Goal: Transaction & Acquisition: Purchase product/service

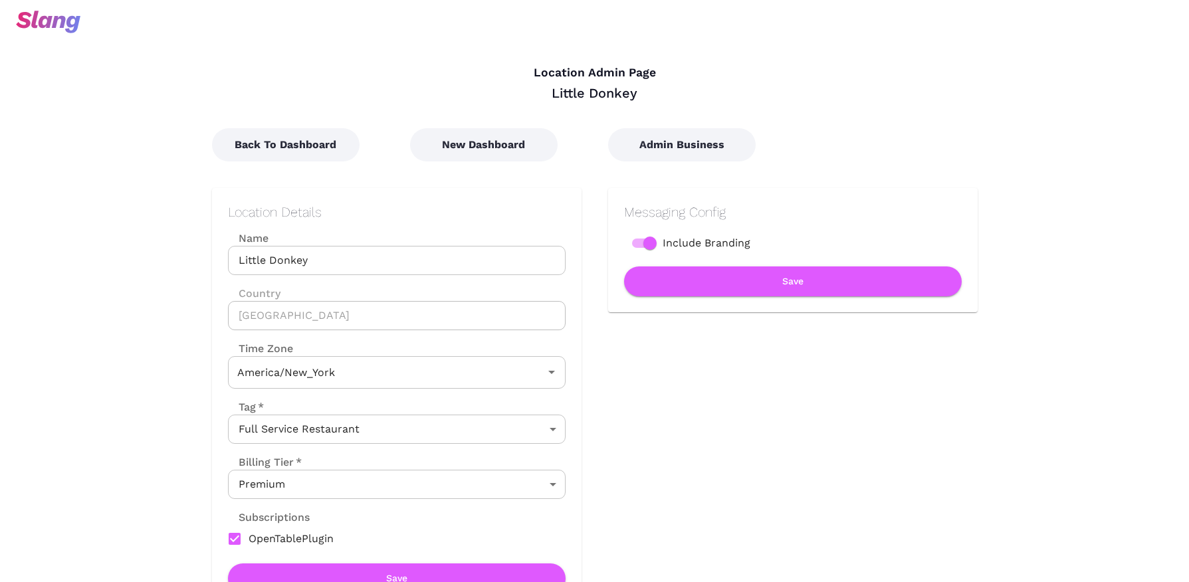
type input "Eastern Time"
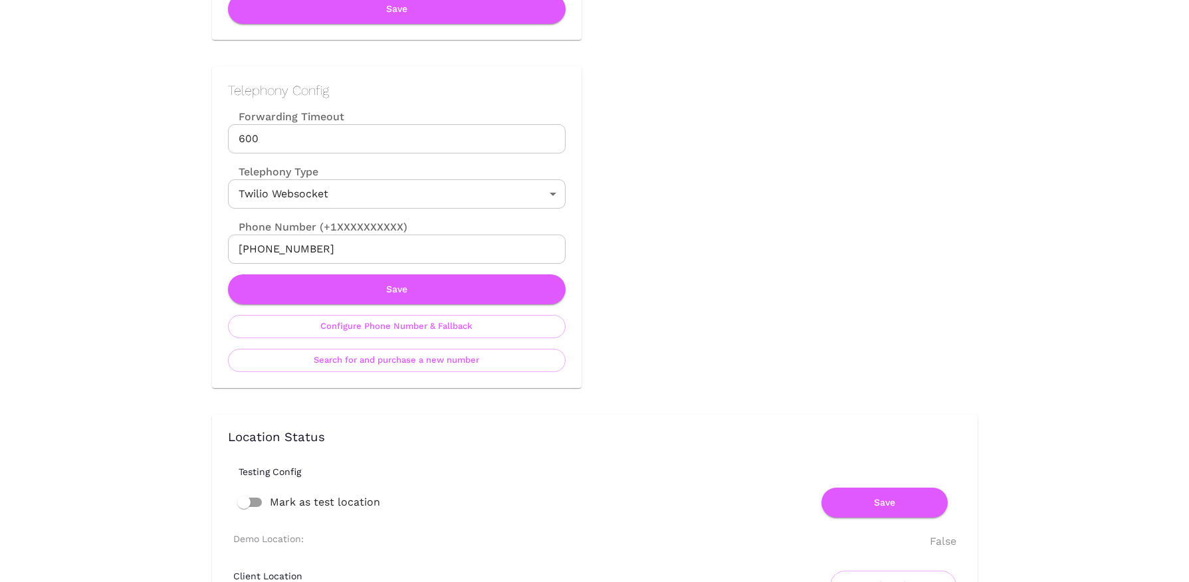
scroll to position [568, 0]
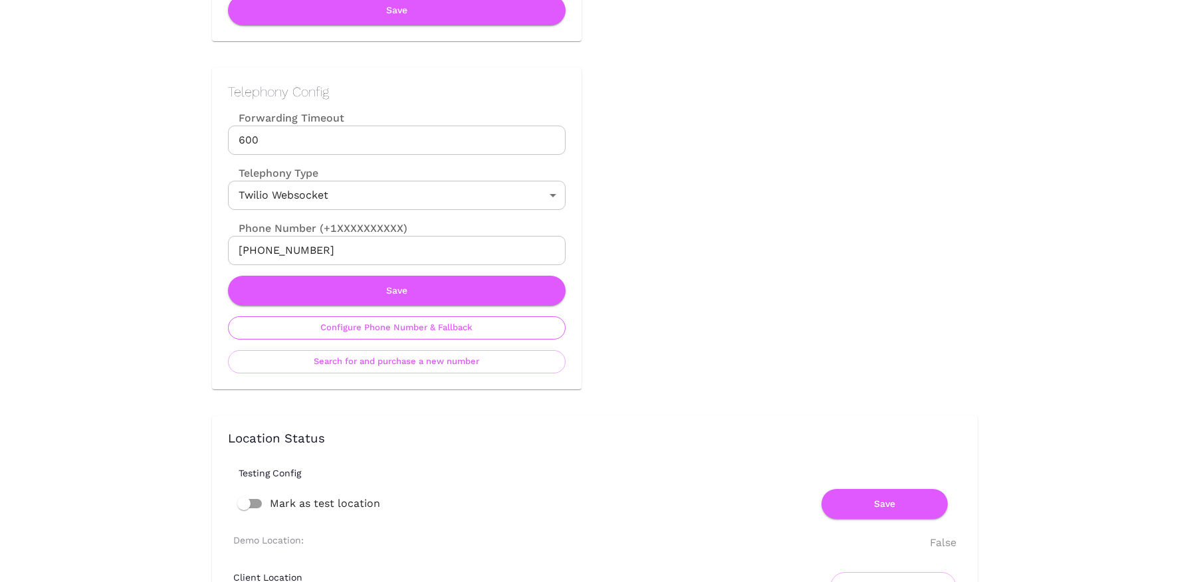
click at [376, 326] on button "Configure Phone Number & Fallback" at bounding box center [397, 327] width 338 height 23
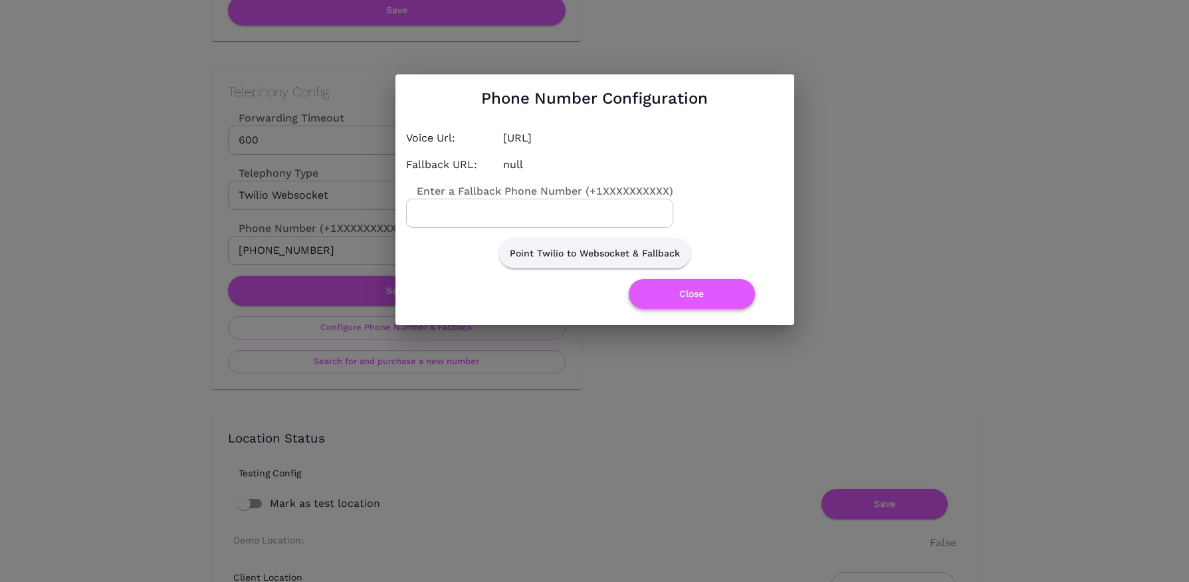
click at [678, 294] on button "Close" at bounding box center [692, 294] width 126 height 30
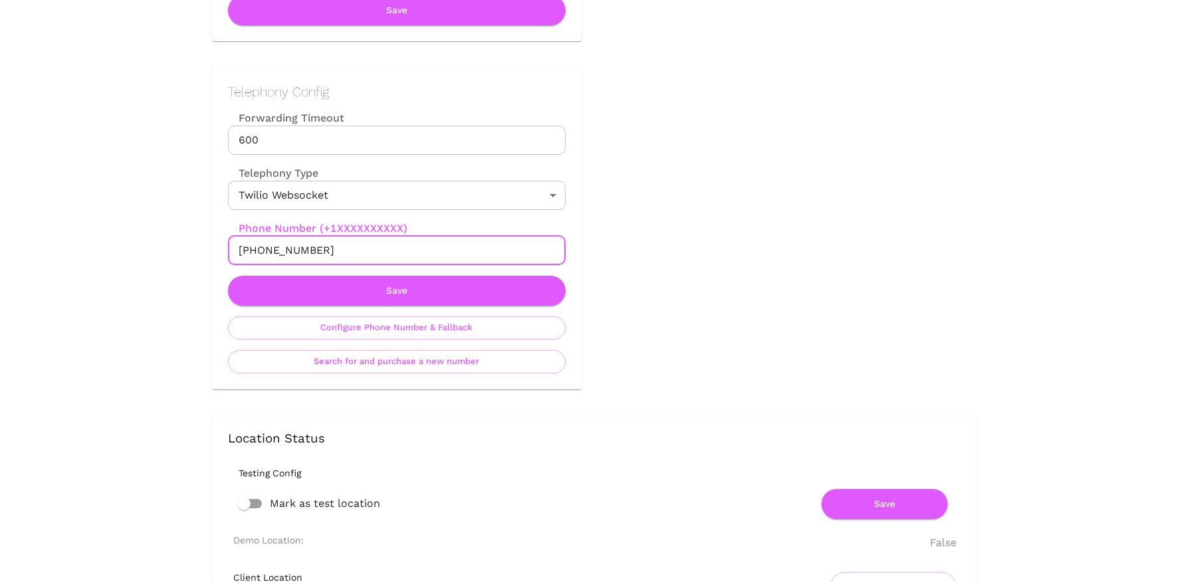
drag, startPoint x: 253, startPoint y: 250, endPoint x: 341, endPoint y: 250, distance: 87.7
click at [341, 250] on input "+16177526762" at bounding box center [397, 250] width 338 height 29
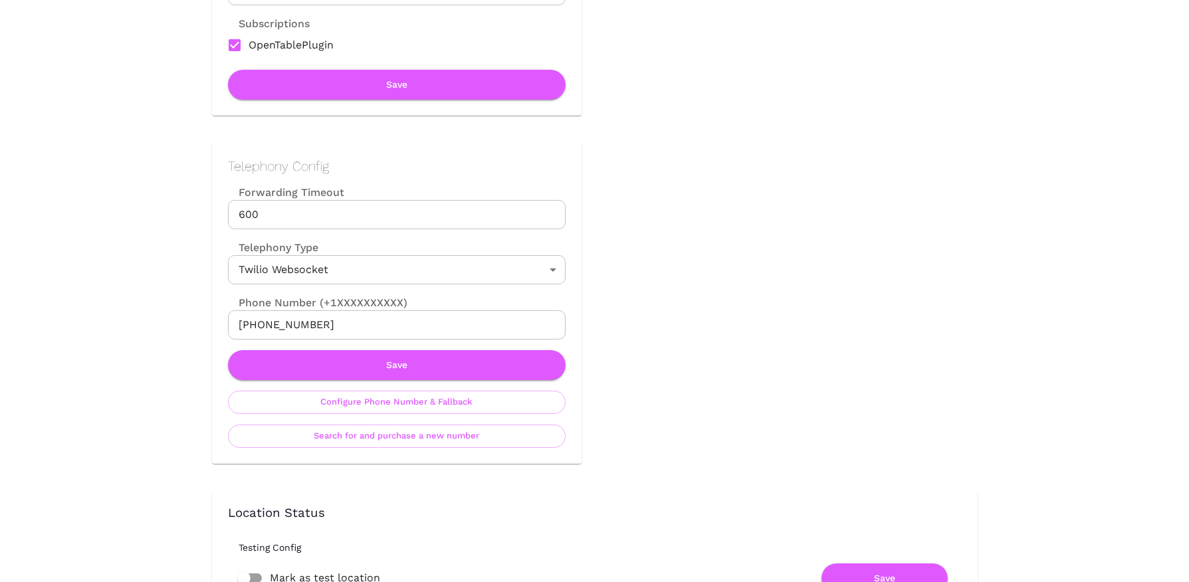
scroll to position [598, 0]
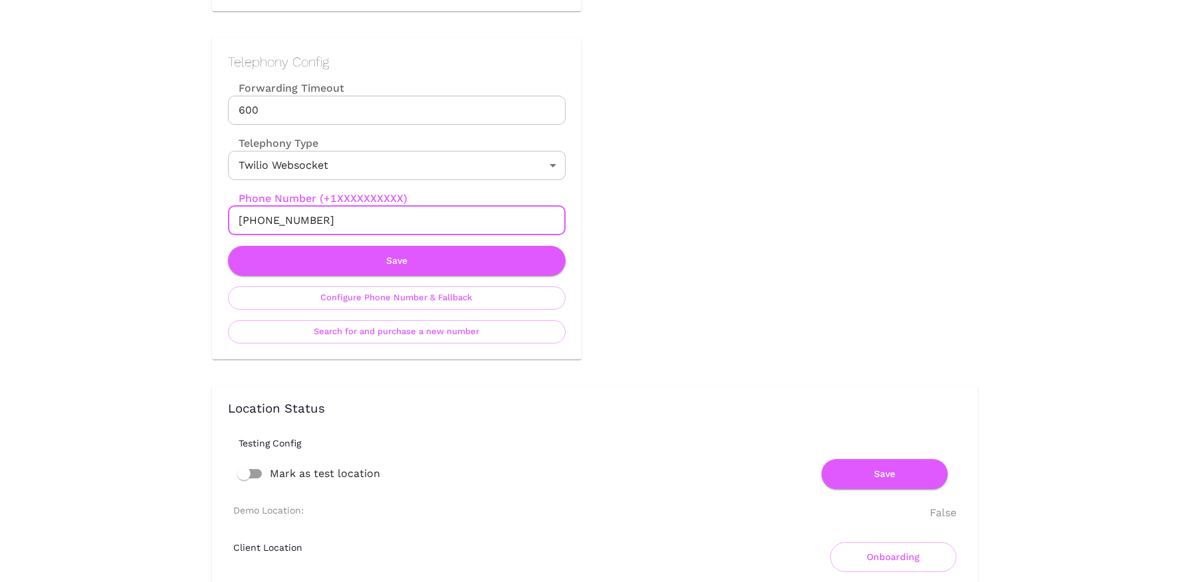
drag, startPoint x: 250, startPoint y: 221, endPoint x: 383, endPoint y: 221, distance: 132.9
click at [383, 221] on input "+18575744840" at bounding box center [397, 220] width 338 height 29
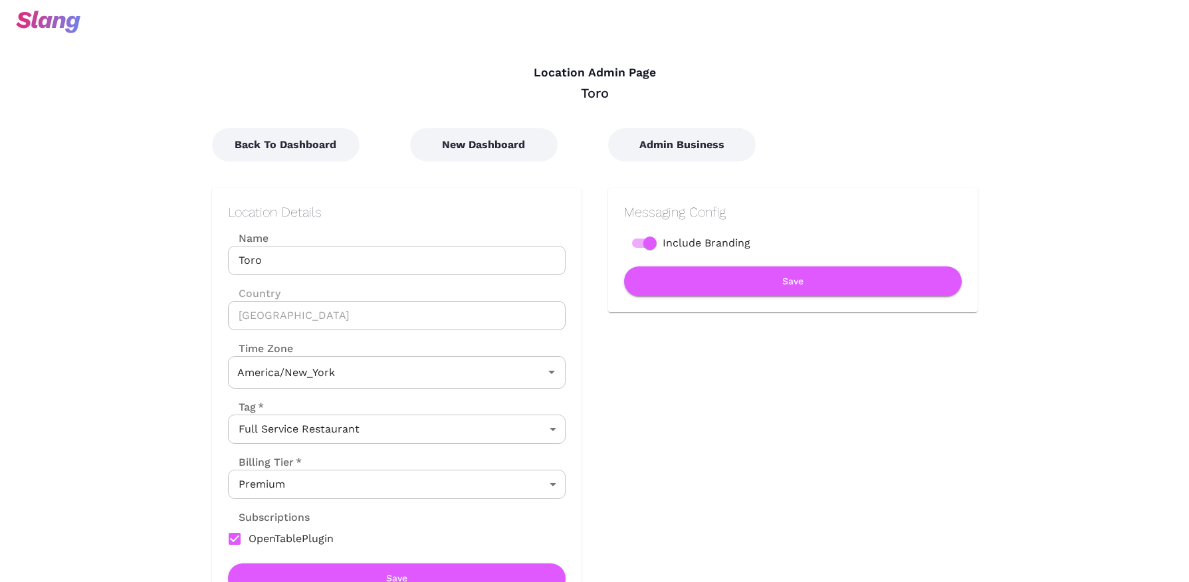
type input "Eastern Time"
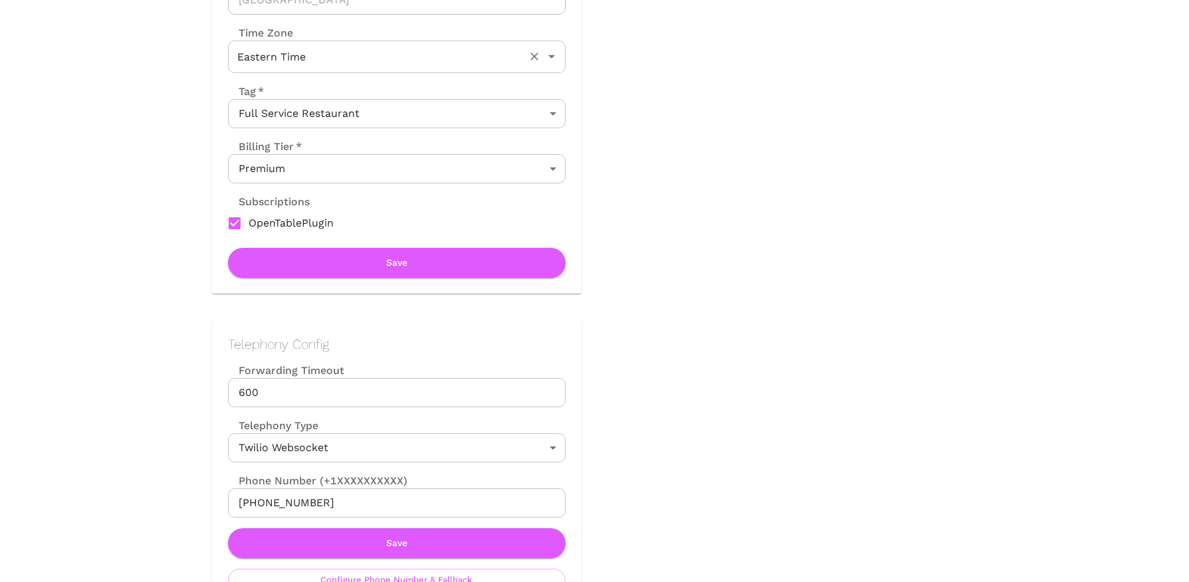
scroll to position [384, 0]
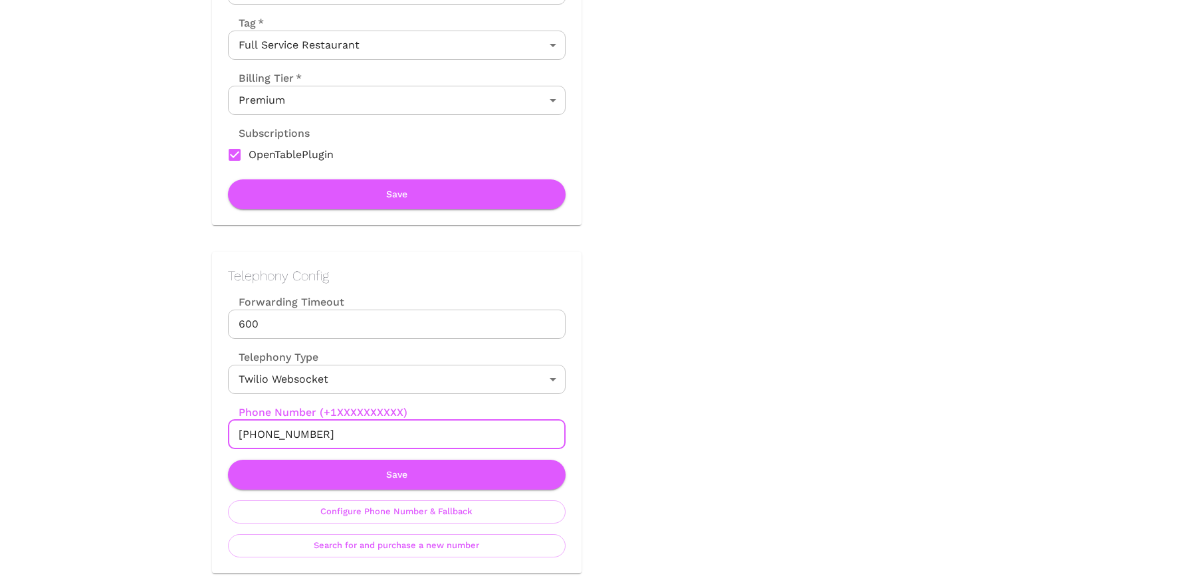
drag, startPoint x: 253, startPoint y: 433, endPoint x: 318, endPoint y: 433, distance: 65.1
click at [318, 433] on input "[PHONE_NUMBER]" at bounding box center [397, 434] width 338 height 29
click at [409, 542] on button "Search for and purchase a new number" at bounding box center [397, 545] width 338 height 23
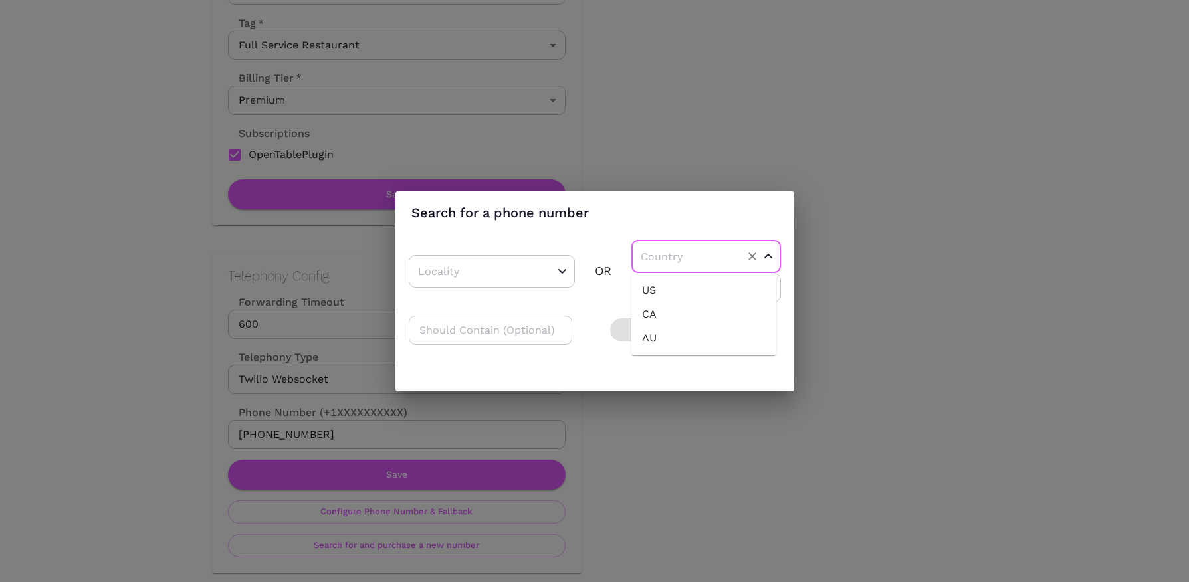
click at [704, 264] on input "text" at bounding box center [685, 257] width 96 height 21
click at [655, 292] on li "US" at bounding box center [703, 290] width 145 height 24
type input "US"
click at [656, 285] on input "number" at bounding box center [705, 287] width 149 height 29
type input "617"
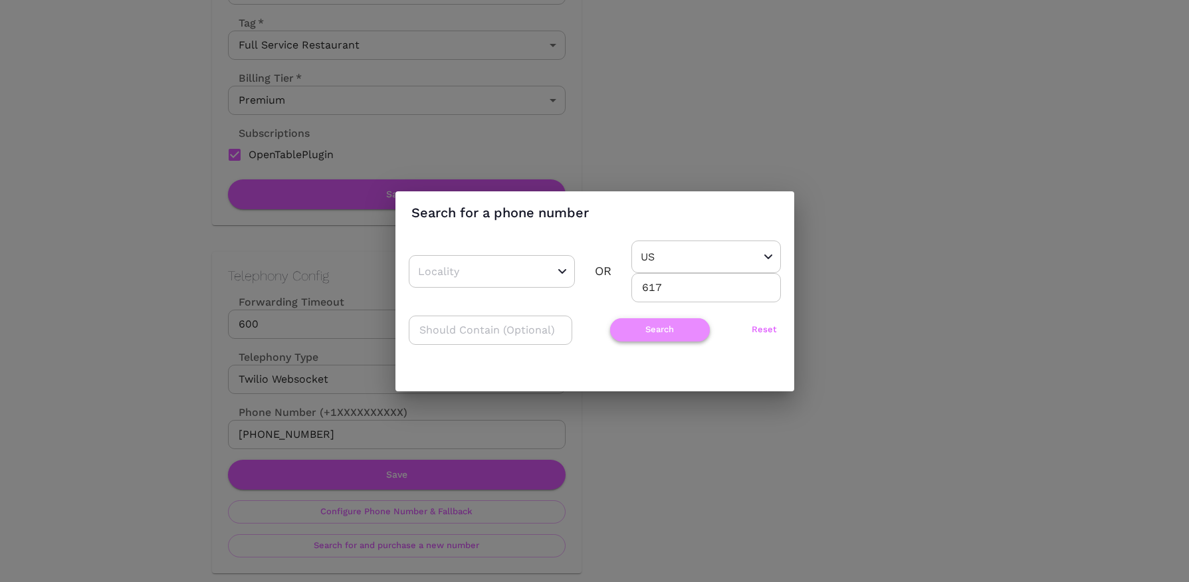
click at [643, 328] on button "Search" at bounding box center [660, 329] width 100 height 23
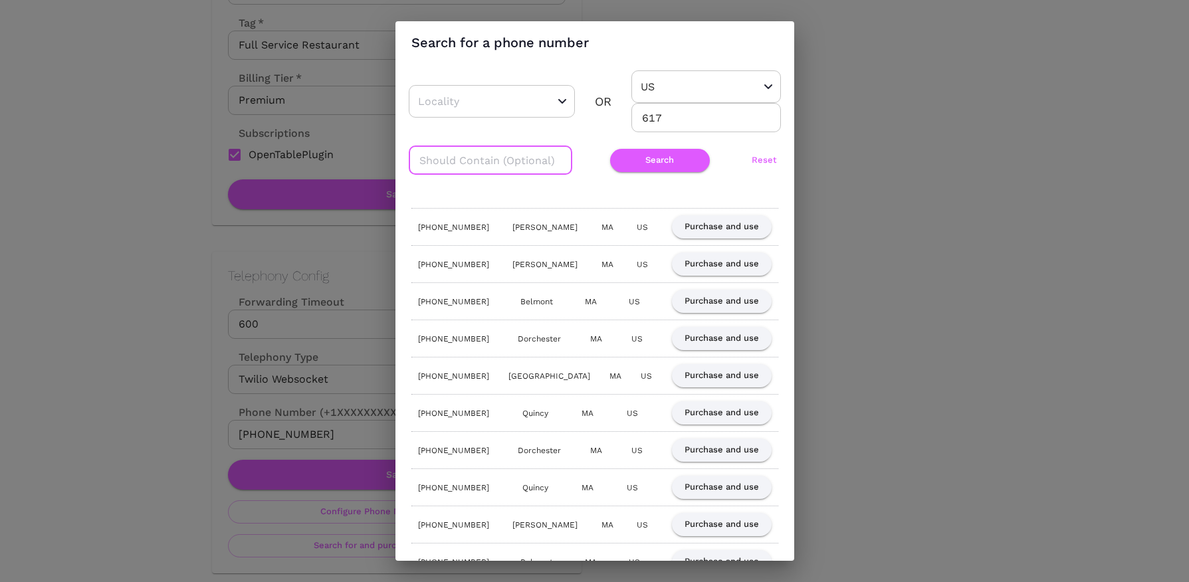
click at [474, 163] on input "text" at bounding box center [490, 160] width 163 height 29
click at [650, 152] on button "Search" at bounding box center [660, 160] width 100 height 23
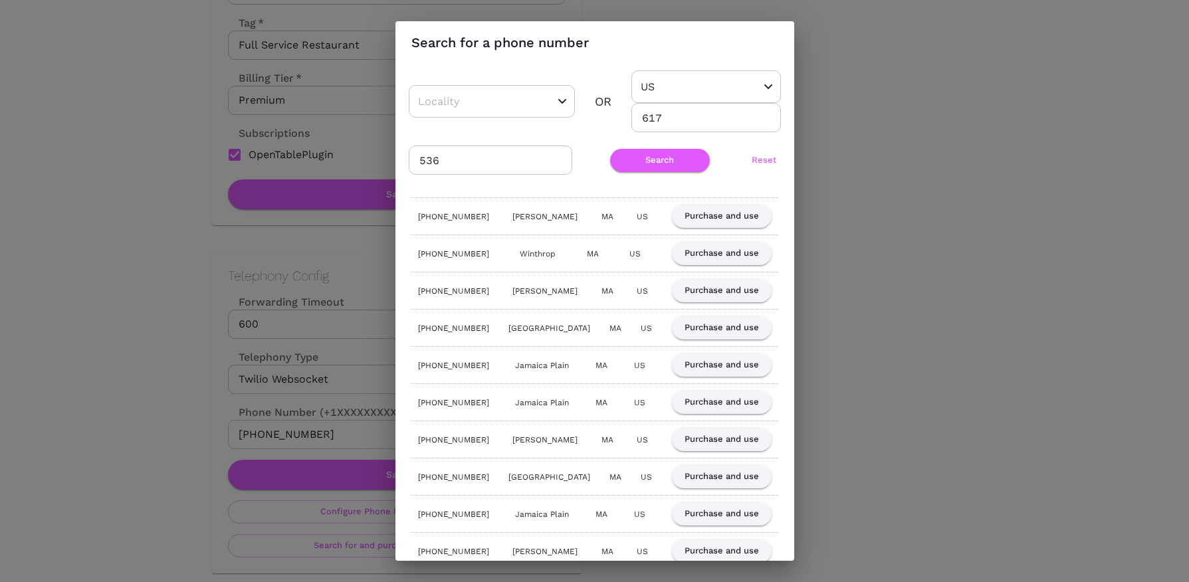
scroll to position [591, 0]
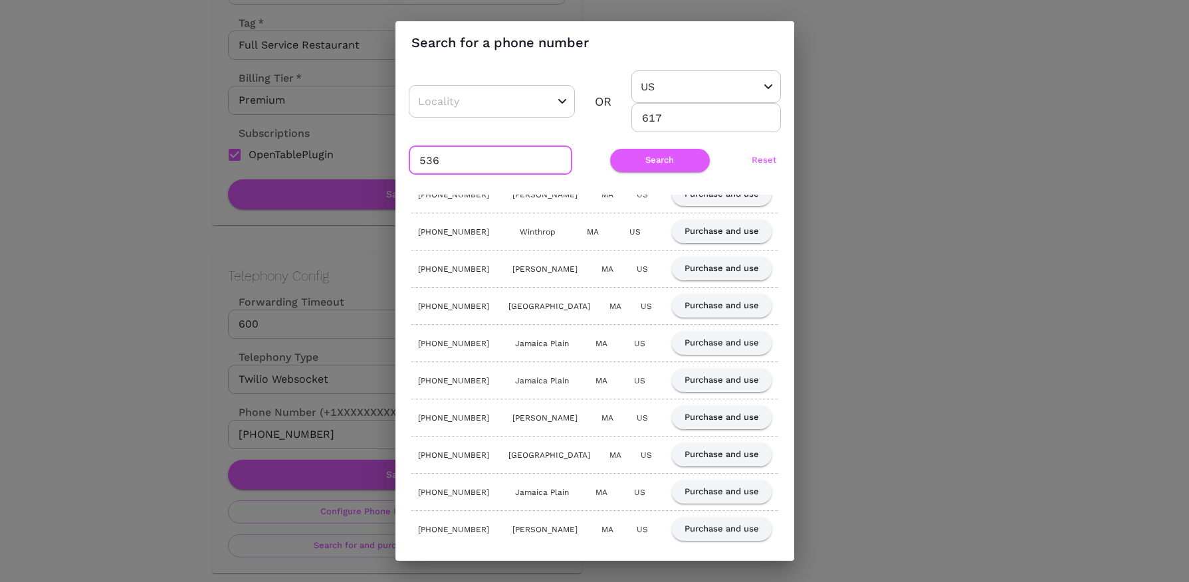
click at [419, 166] on input "536" at bounding box center [490, 160] width 163 height 29
click at [422, 159] on input "536" at bounding box center [490, 160] width 163 height 29
click at [632, 159] on button "Search" at bounding box center [660, 160] width 100 height 23
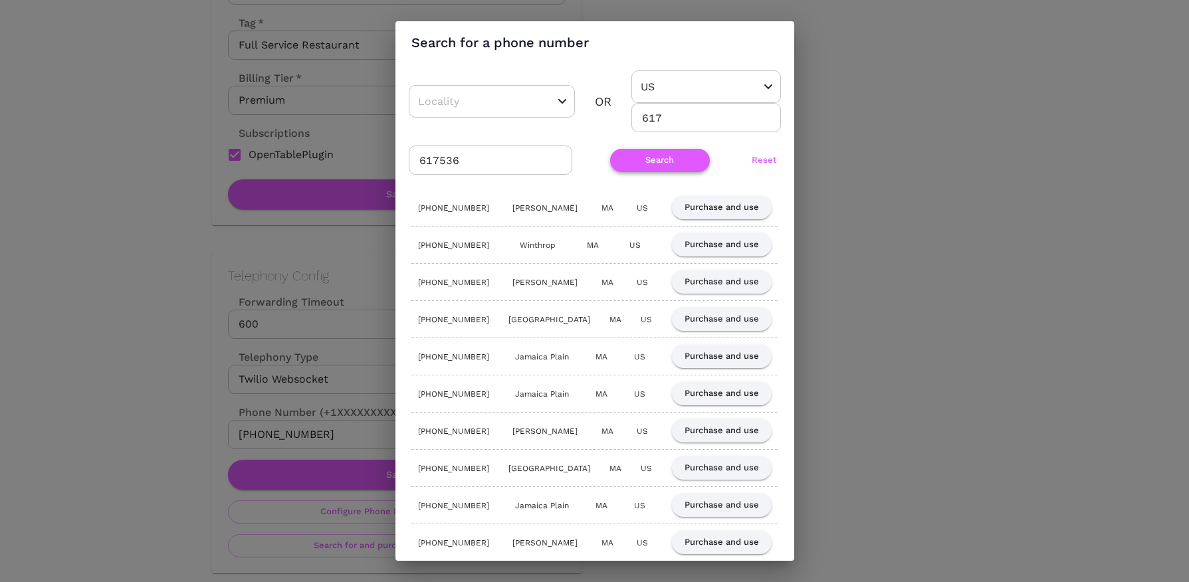
scroll to position [0, 0]
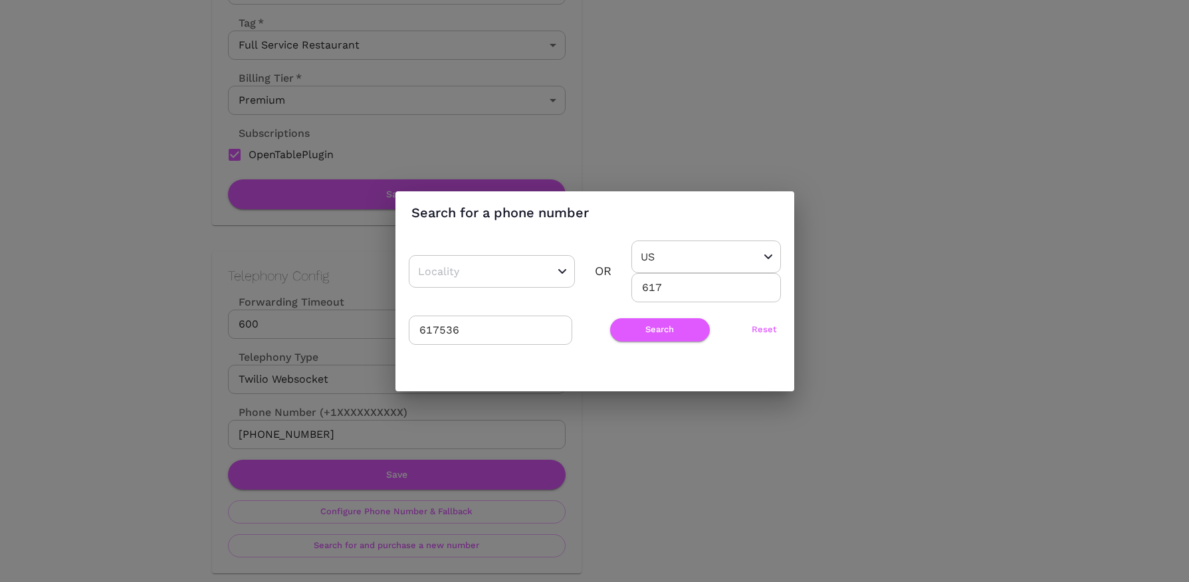
click at [458, 327] on input "617536" at bounding box center [490, 330] width 163 height 29
click at [636, 330] on button "Search" at bounding box center [660, 329] width 100 height 23
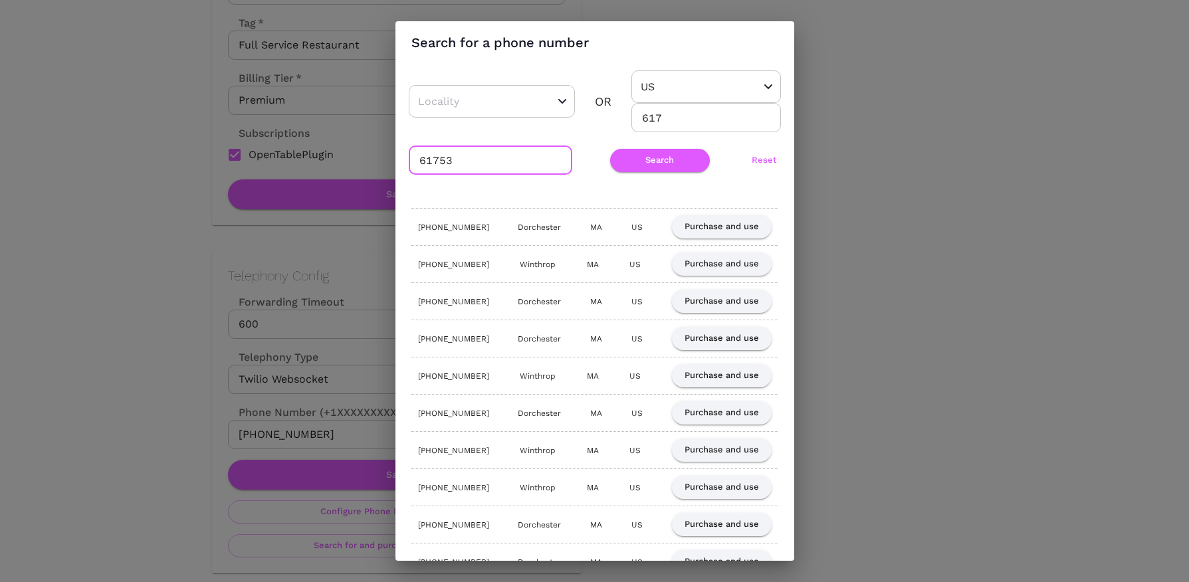
click at [449, 155] on input "61753" at bounding box center [490, 160] width 163 height 29
click at [628, 161] on button "Search" at bounding box center [660, 160] width 100 height 23
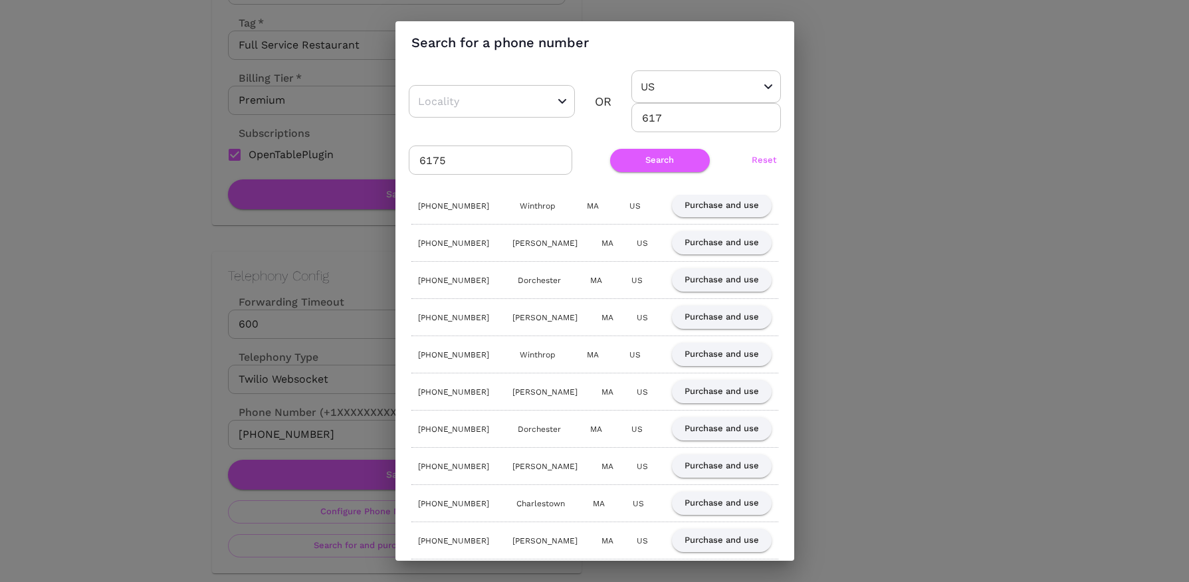
scroll to position [171, 0]
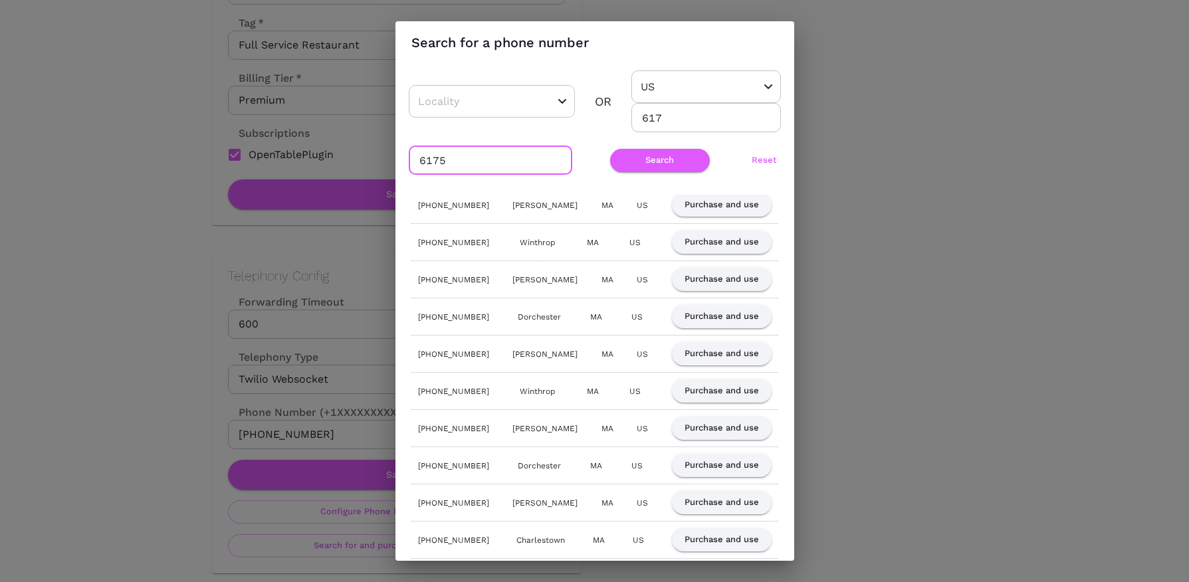
click at [462, 163] on input "6175" at bounding box center [490, 160] width 163 height 29
type input "617"
click at [426, 157] on input "617" at bounding box center [490, 160] width 163 height 29
click at [622, 165] on button "Search" at bounding box center [660, 160] width 100 height 23
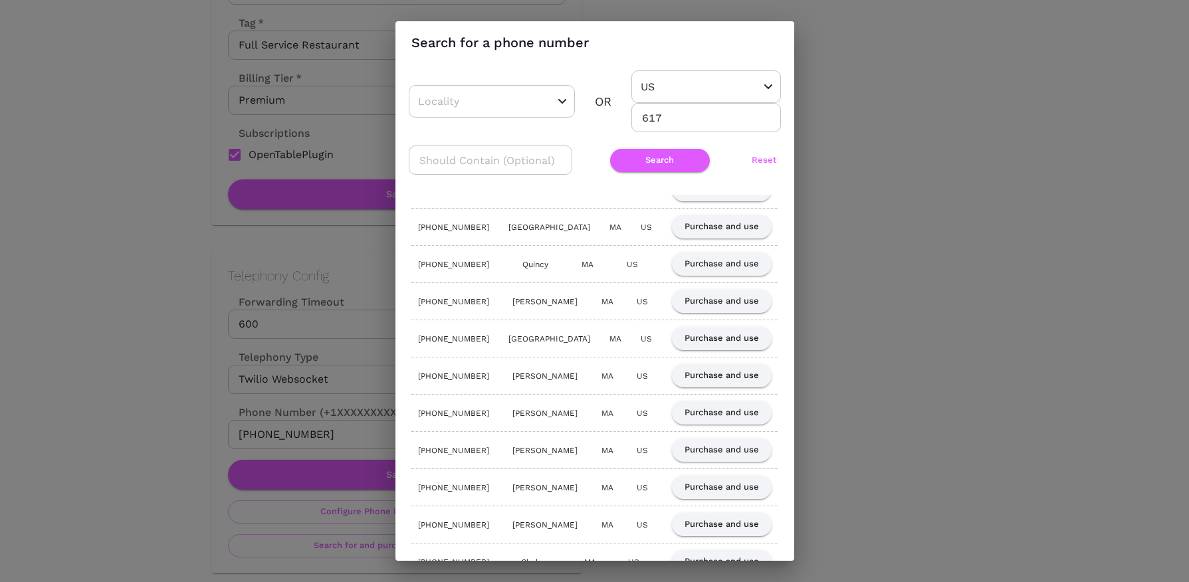
scroll to position [519, 0]
click at [696, 338] on button "Purchase and use" at bounding box center [722, 340] width 100 height 23
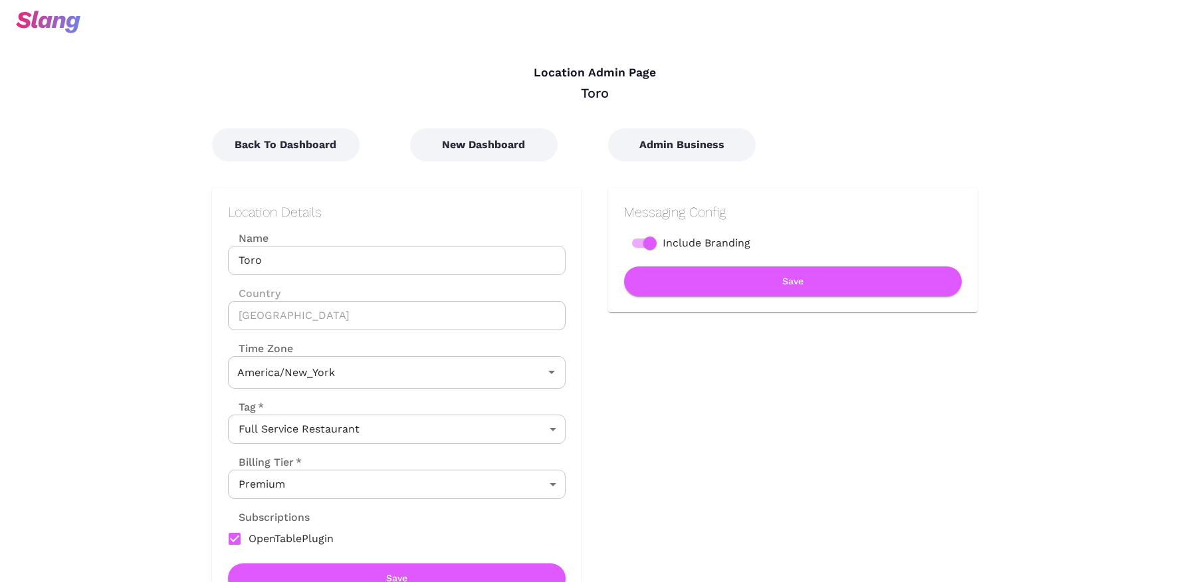
type input "Eastern Time"
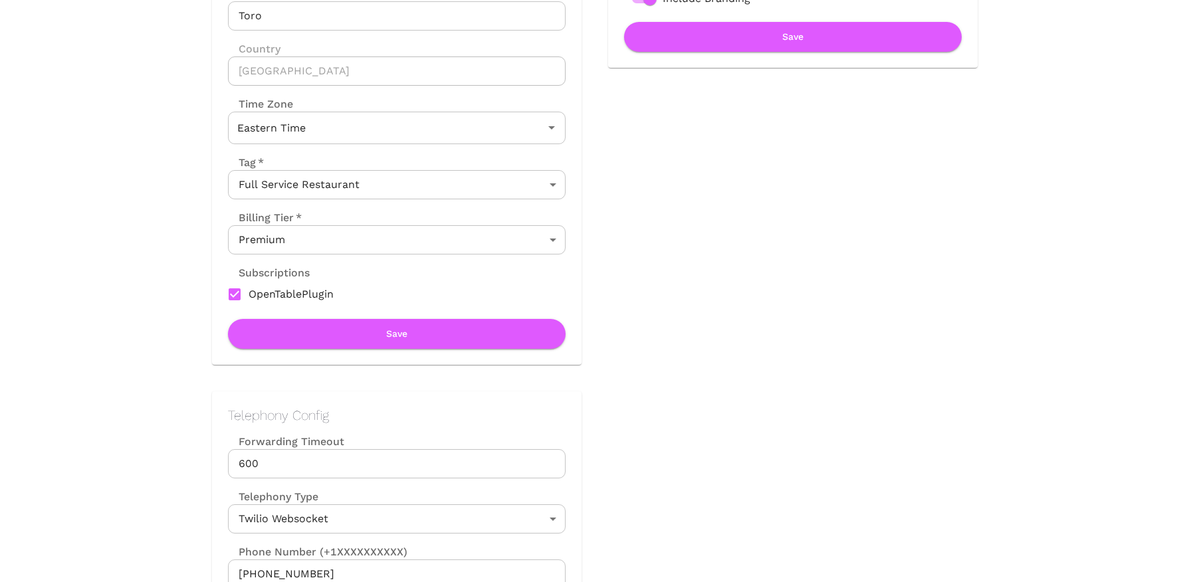
scroll to position [387, 0]
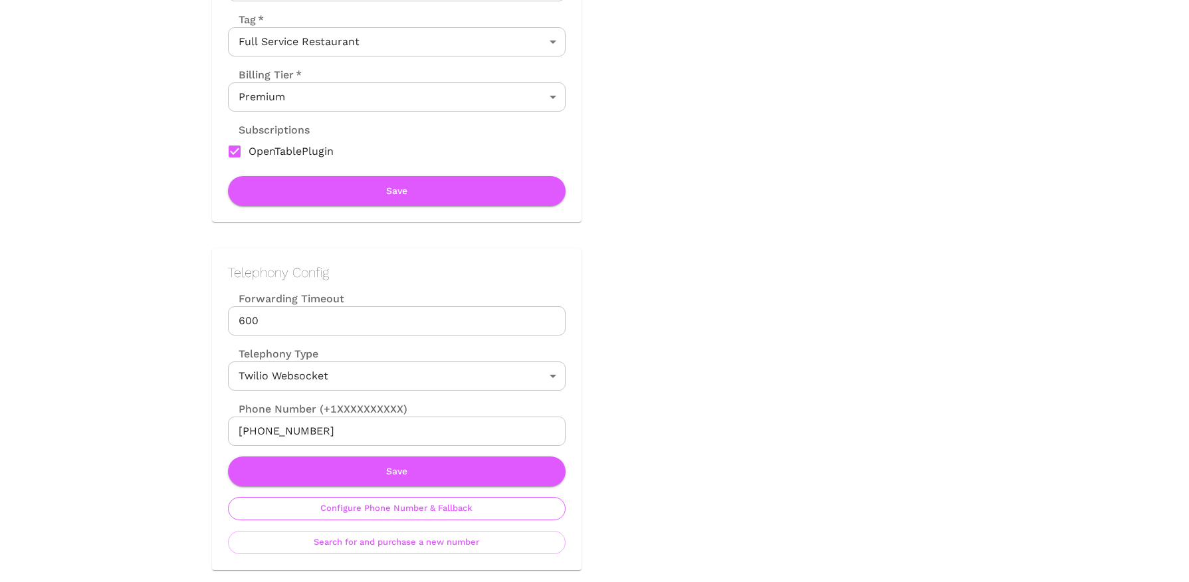
click at [386, 507] on button "Configure Phone Number & Fallback" at bounding box center [397, 508] width 338 height 23
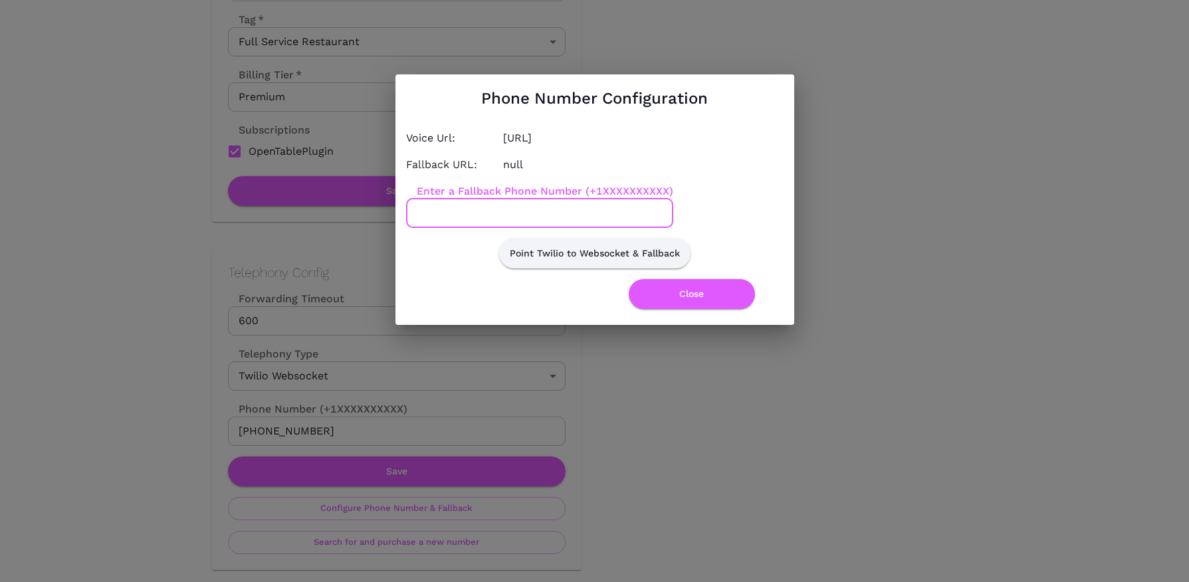
click at [493, 207] on input "Enter a Fallback Phone Number (+1XXXXXXXXXX)" at bounding box center [539, 213] width 267 height 29
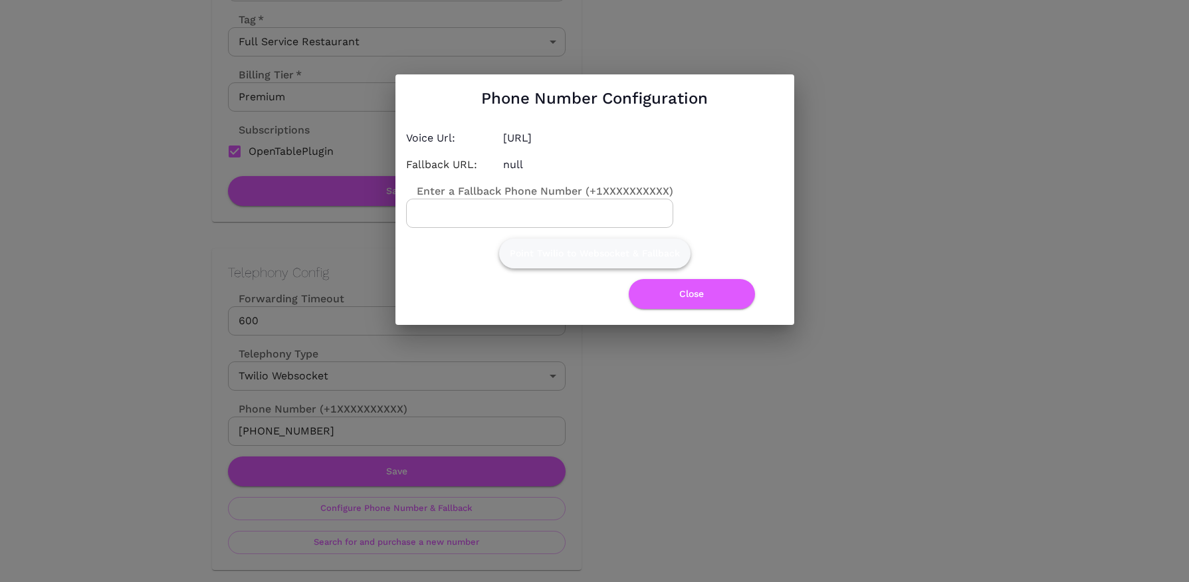
click at [634, 249] on button "Point Twilio to Websocket & Fallback" at bounding box center [594, 254] width 191 height 30
click at [679, 280] on button "Close" at bounding box center [692, 294] width 126 height 30
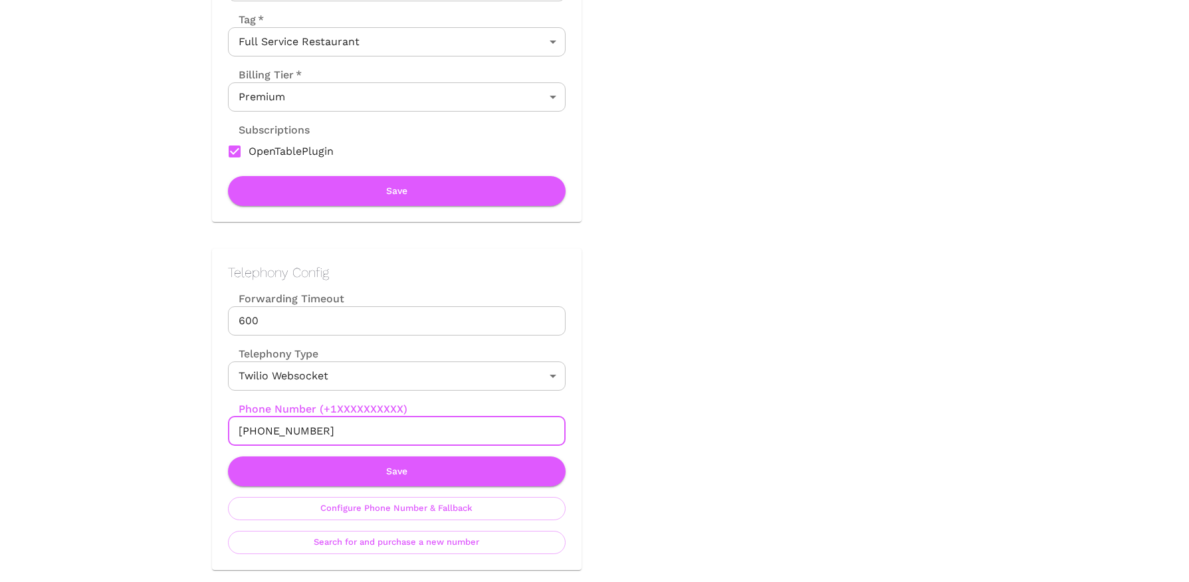
drag, startPoint x: 254, startPoint y: 430, endPoint x: 376, endPoint y: 430, distance: 122.3
click at [376, 430] on input "[PHONE_NUMBER]" at bounding box center [397, 431] width 338 height 29
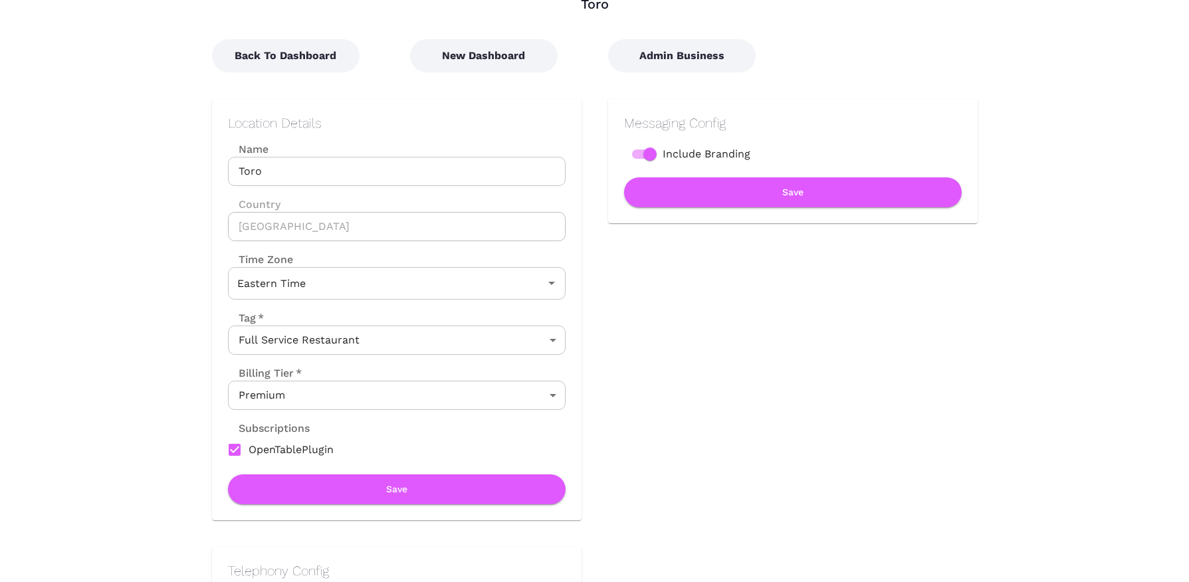
scroll to position [0, 0]
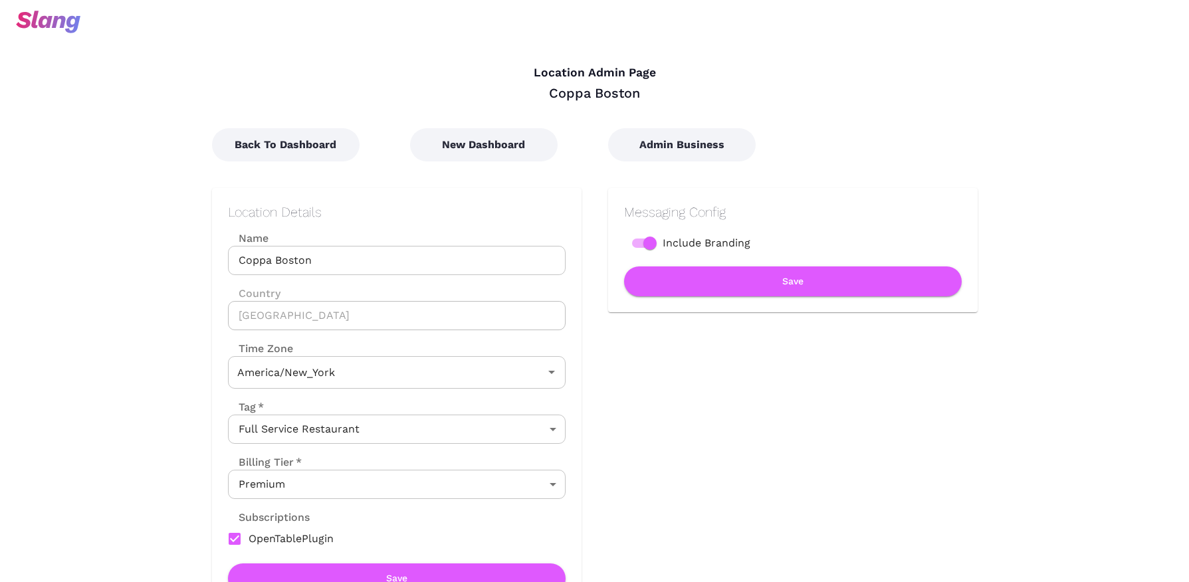
type input "Eastern Time"
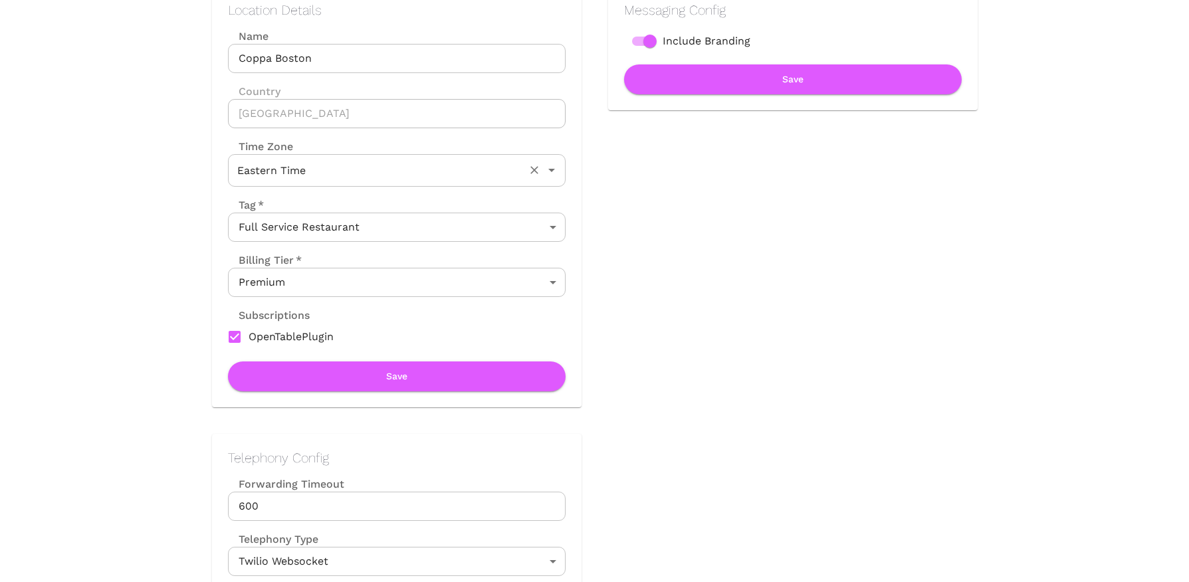
scroll to position [300, 0]
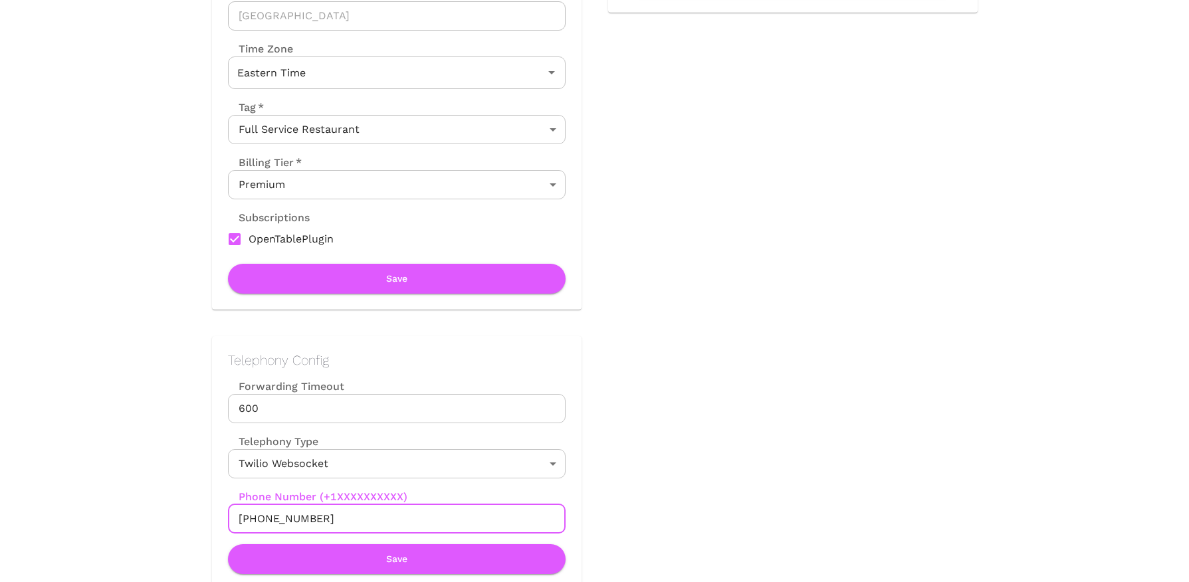
drag, startPoint x: 250, startPoint y: 523, endPoint x: 348, endPoint y: 523, distance: 97.0
click at [348, 523] on input "+16179582381" at bounding box center [397, 518] width 338 height 29
